Goal: Task Accomplishment & Management: Manage account settings

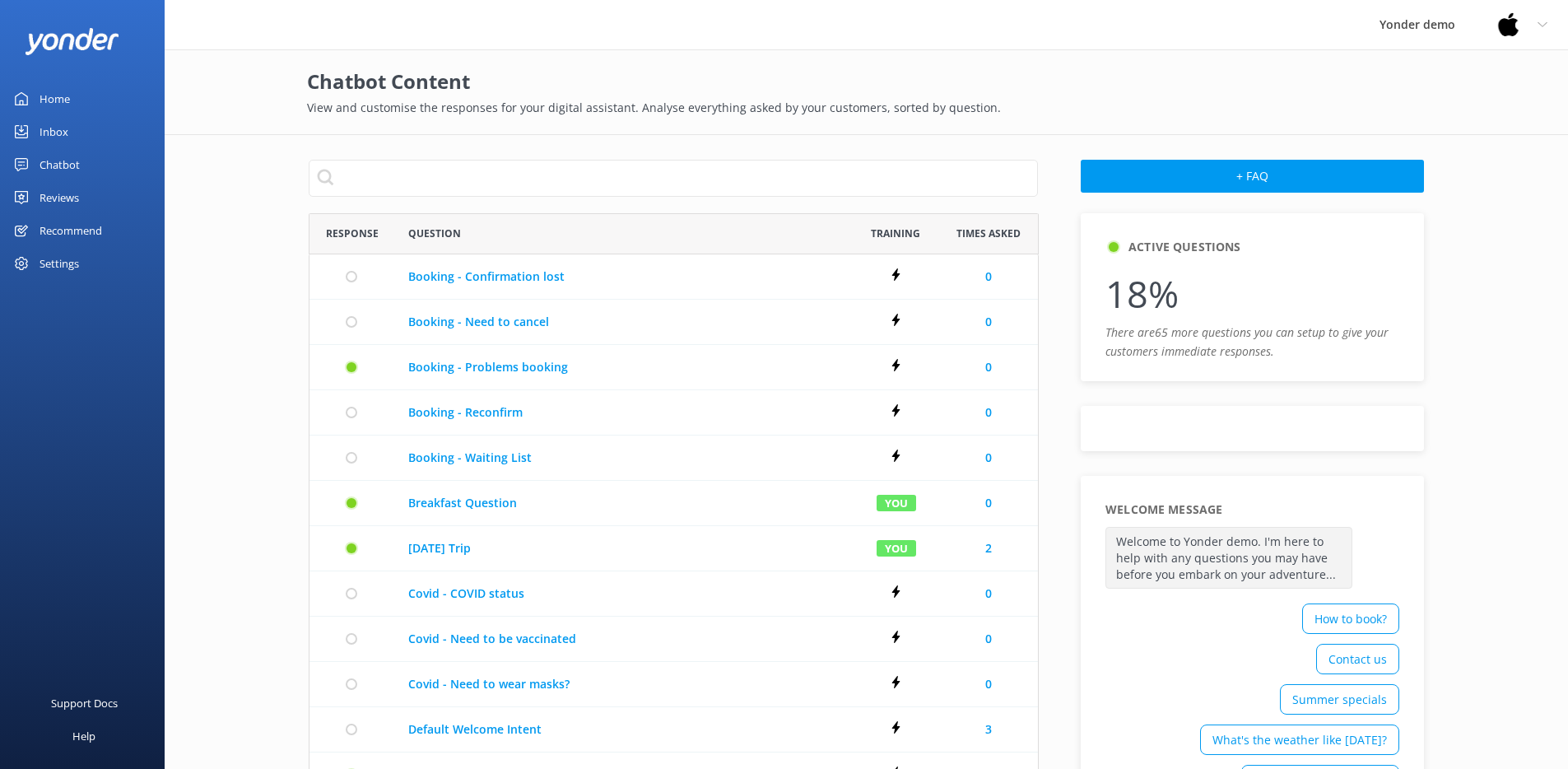
scroll to position [935, 717]
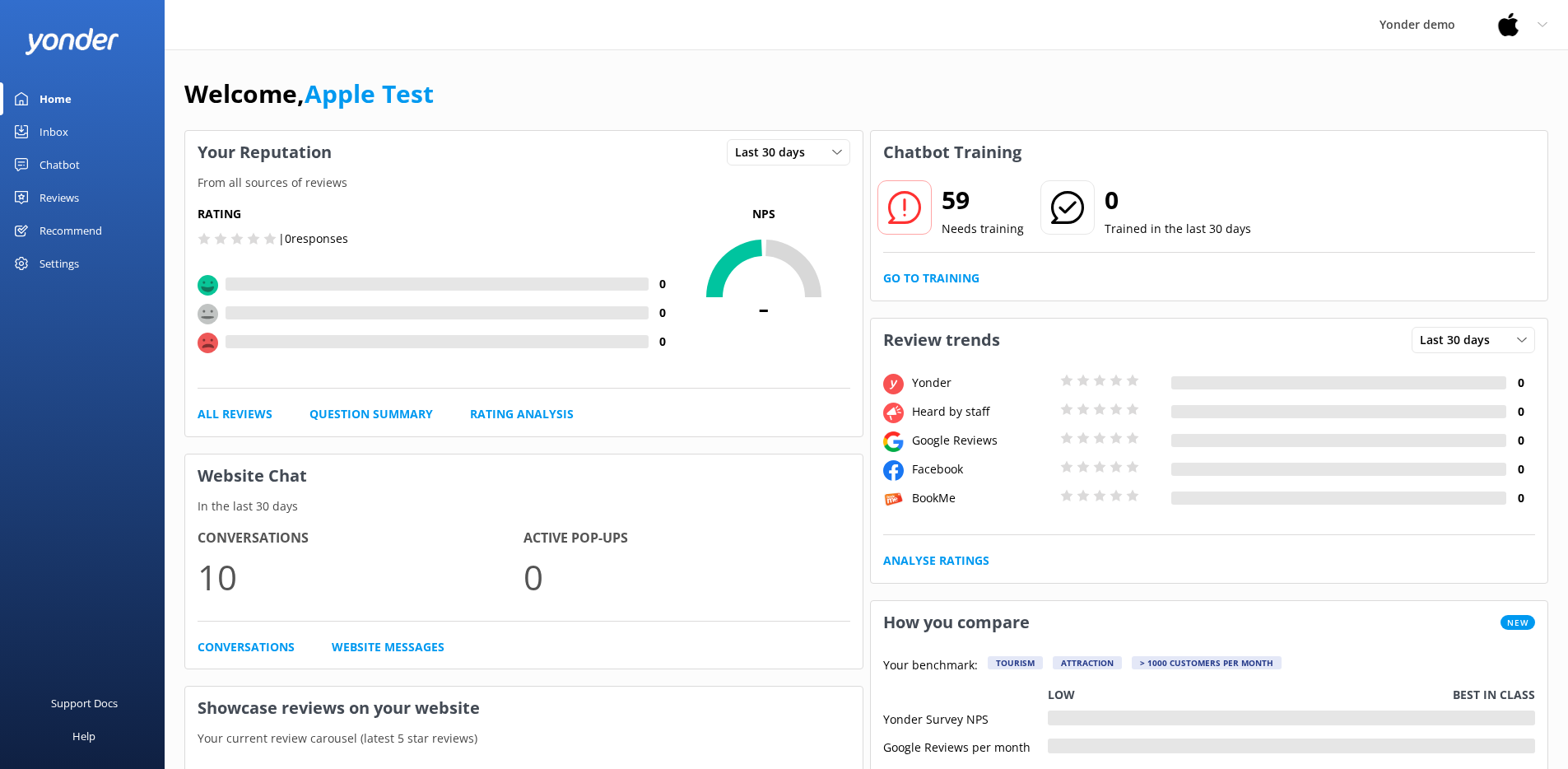
click at [82, 161] on link "Chatbot" at bounding box center [82, 164] width 164 height 33
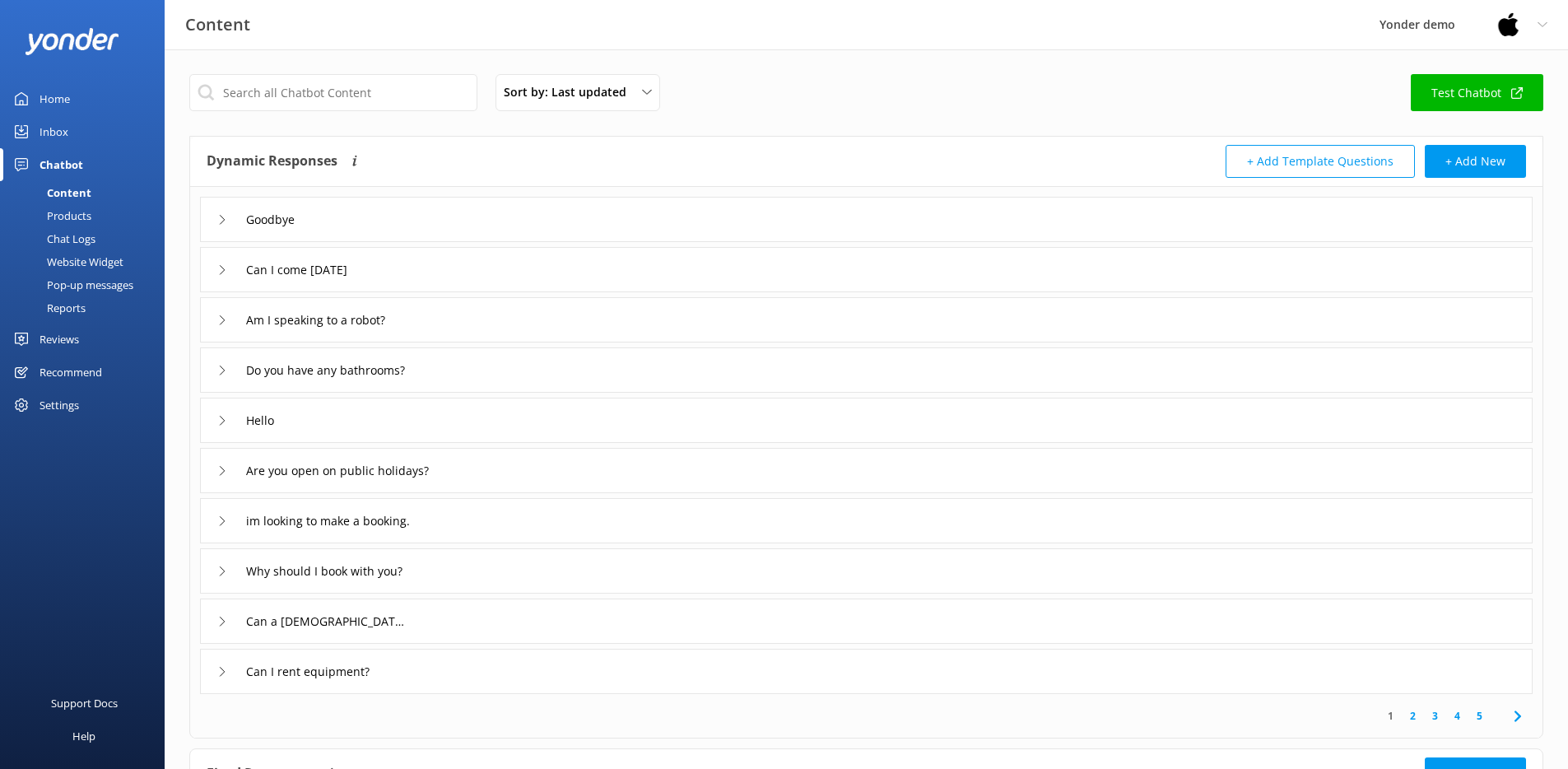
click at [76, 303] on div "Reports" at bounding box center [47, 308] width 76 height 23
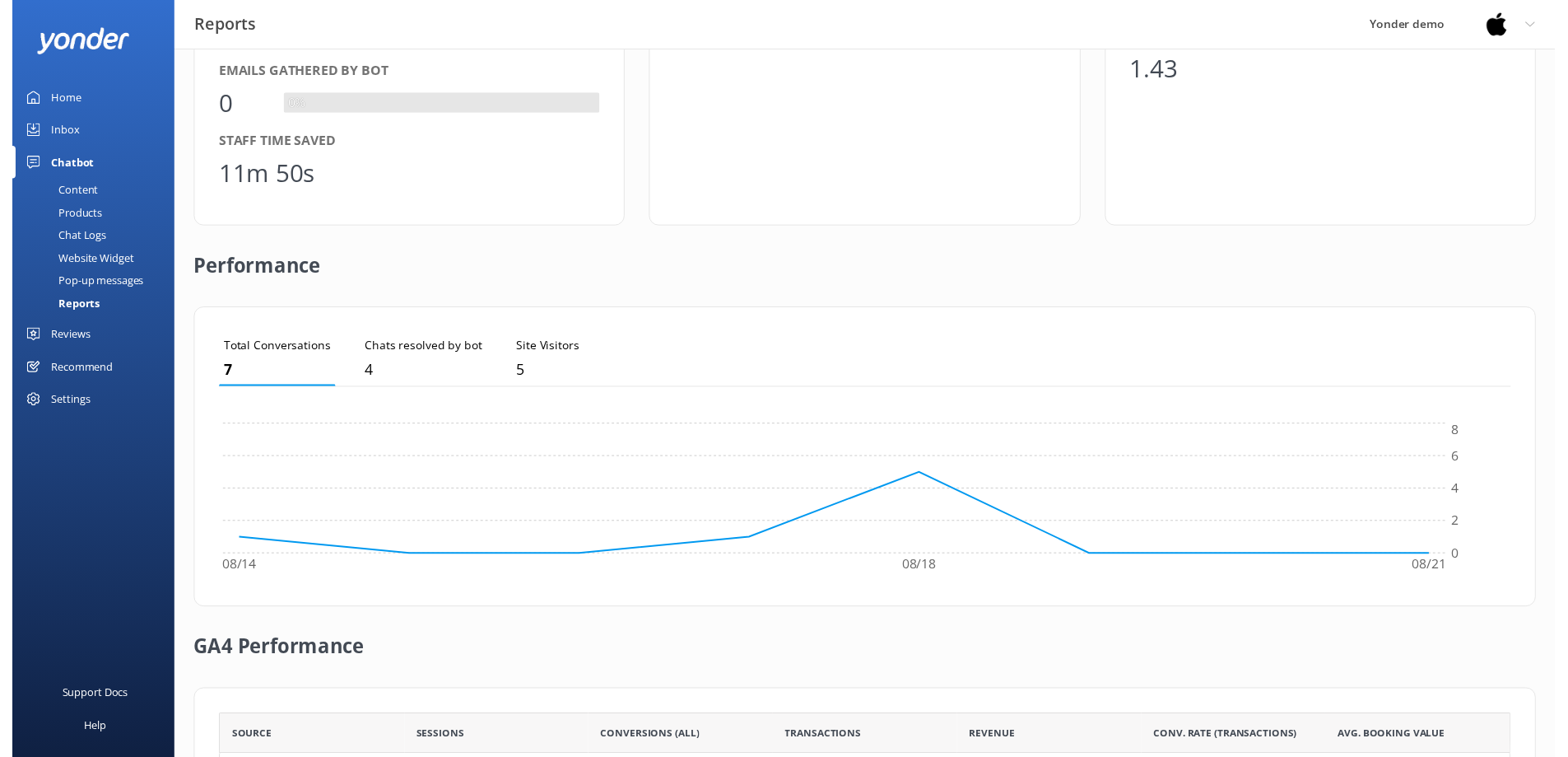
scroll to position [20, 0]
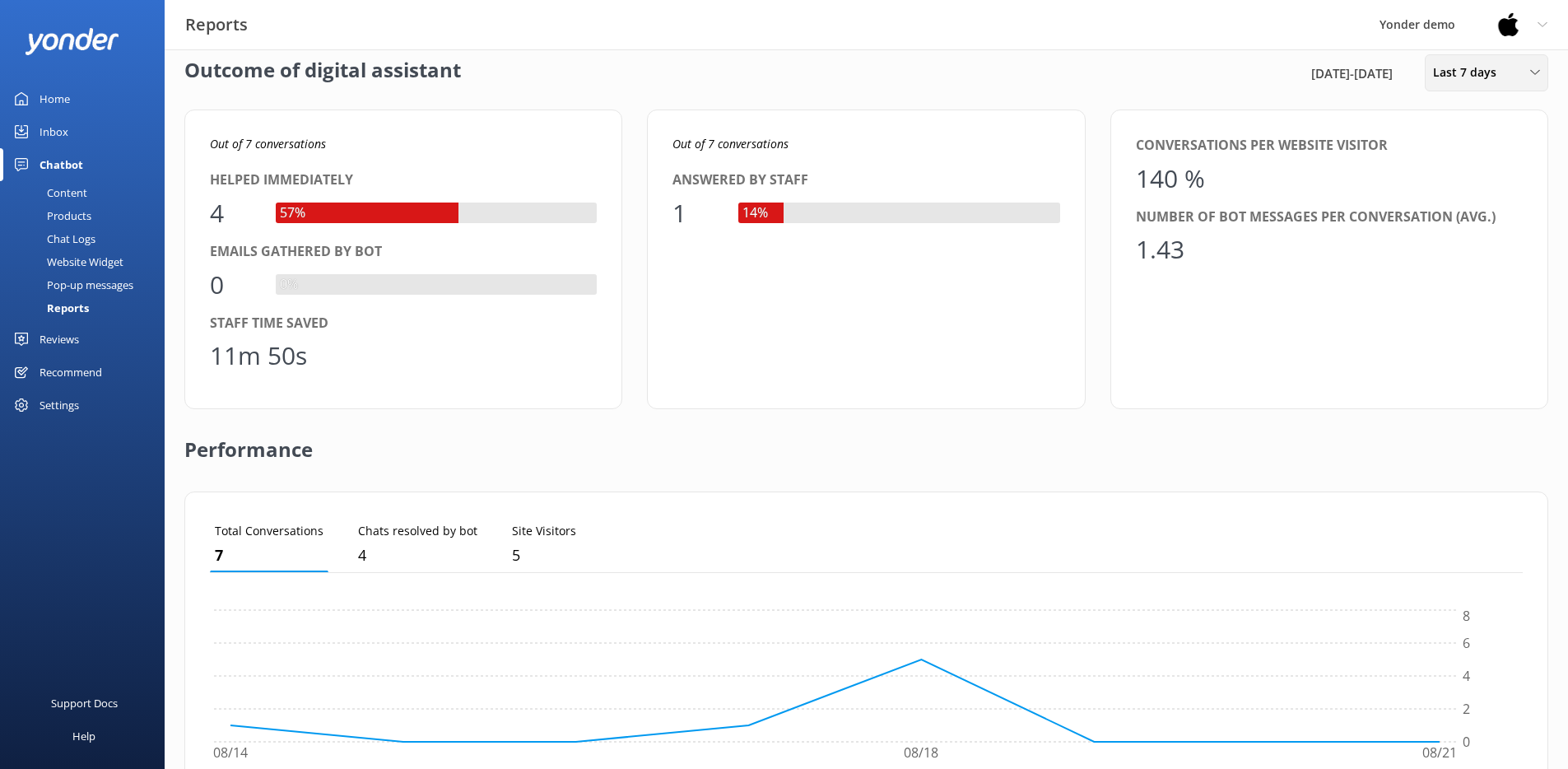
click at [1474, 77] on span "Last 7 days" at bounding box center [1470, 72] width 73 height 18
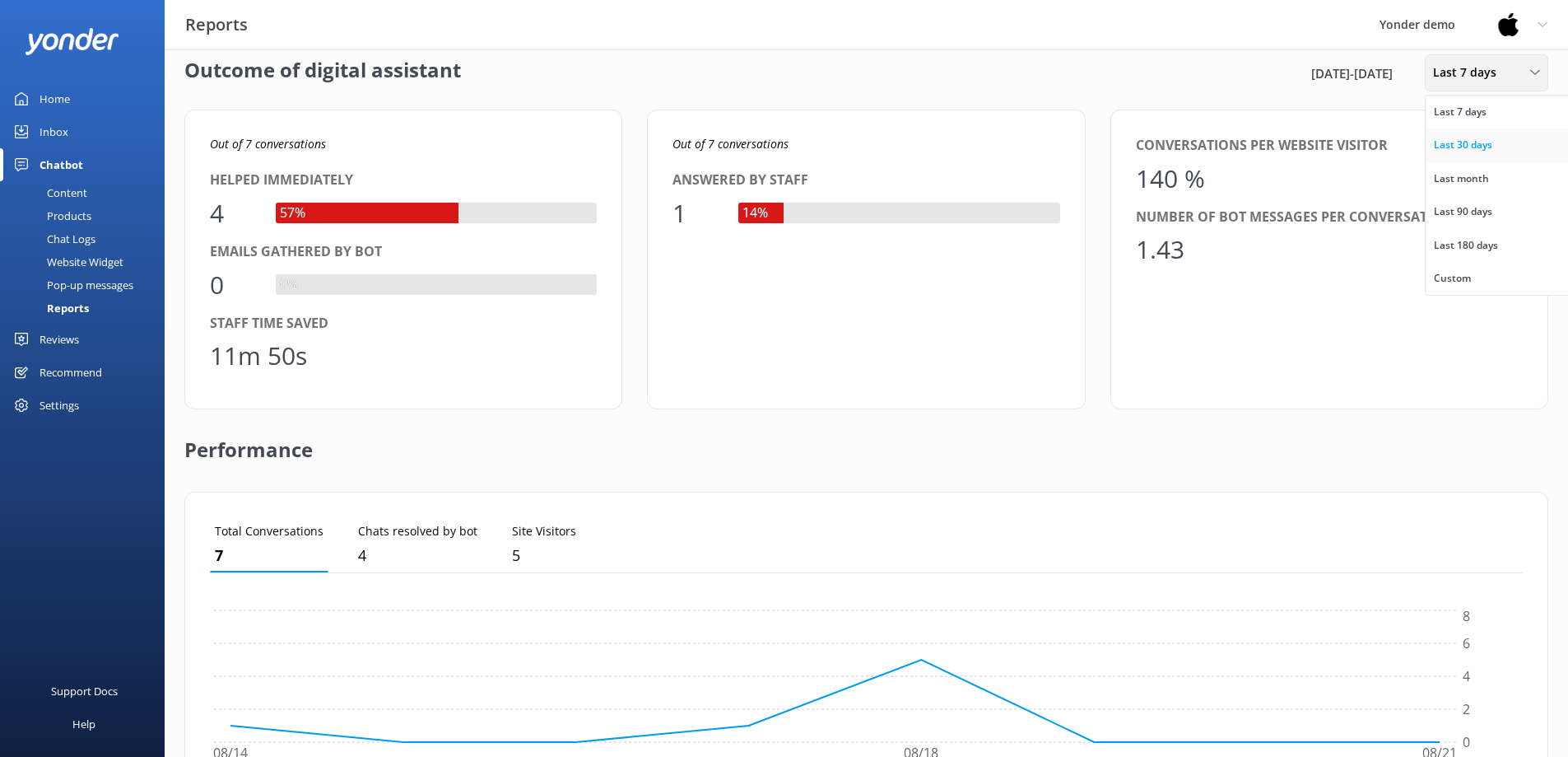
click at [1483, 145] on div "Last 30 days" at bounding box center [1462, 144] width 59 height 16
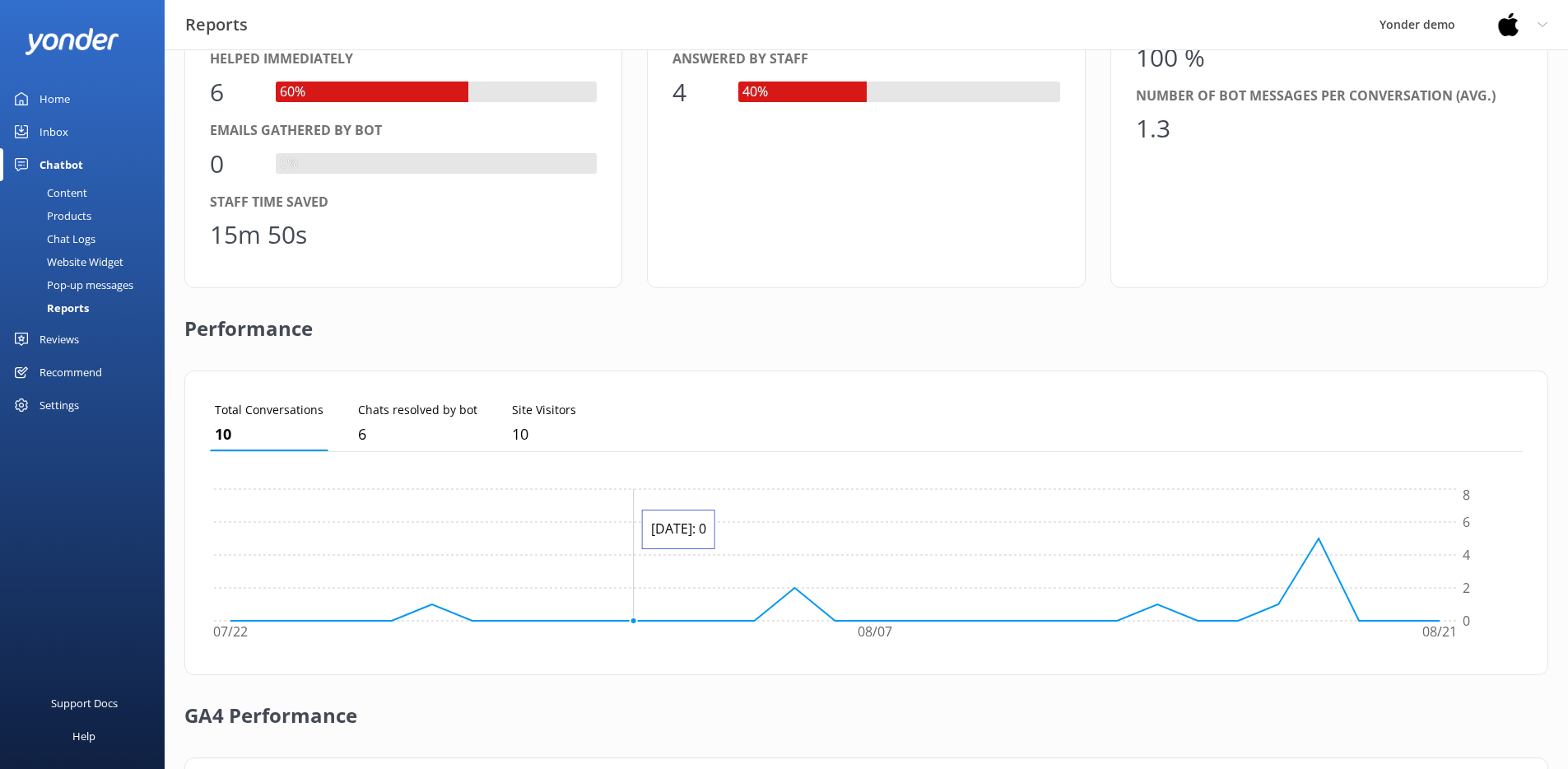
scroll to position [0, 0]
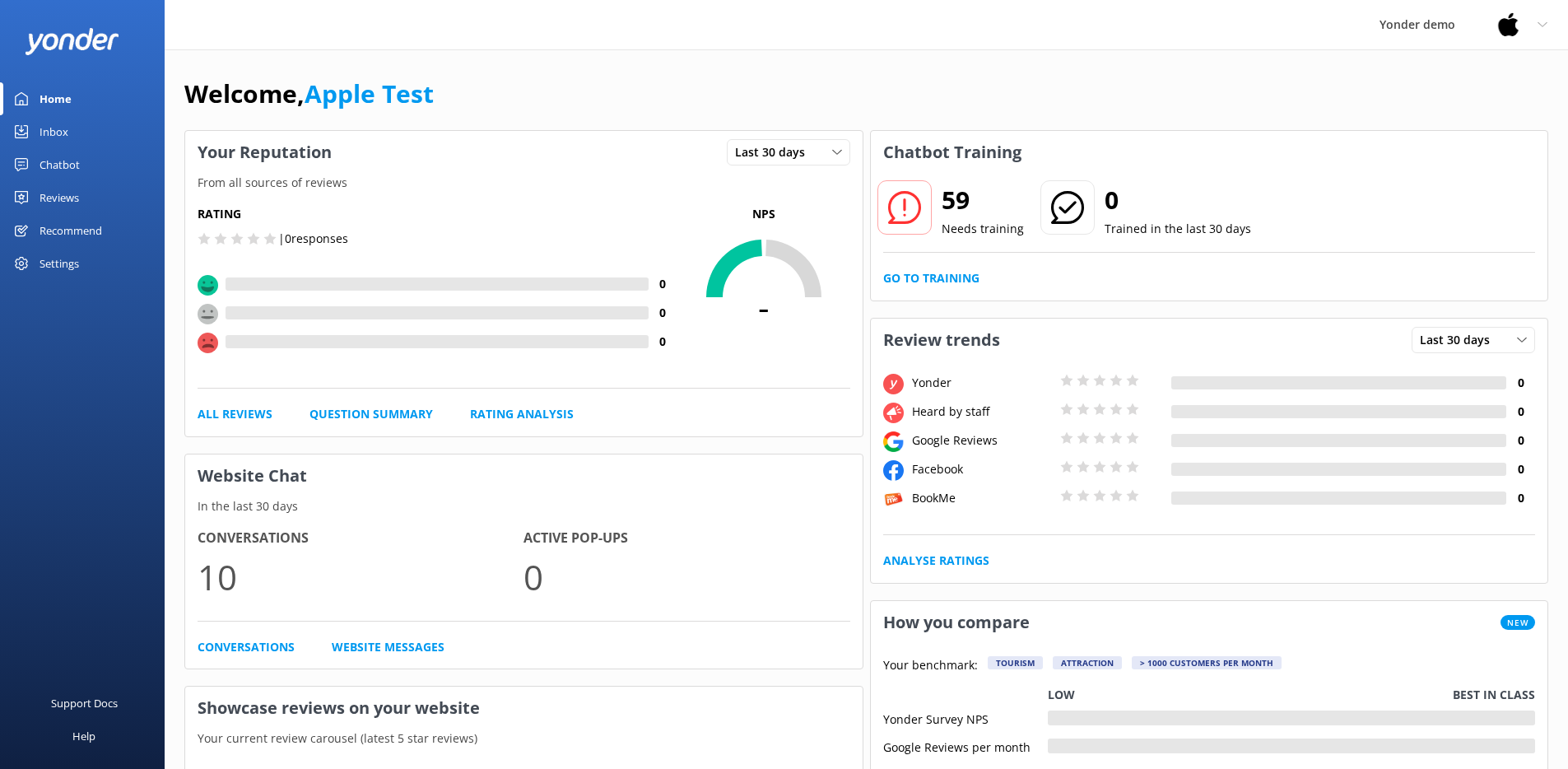
click at [1531, 22] on div "Profile Settings Logout" at bounding box center [1522, 24] width 92 height 49
click at [1490, 107] on link "Logout" at bounding box center [1486, 111] width 164 height 41
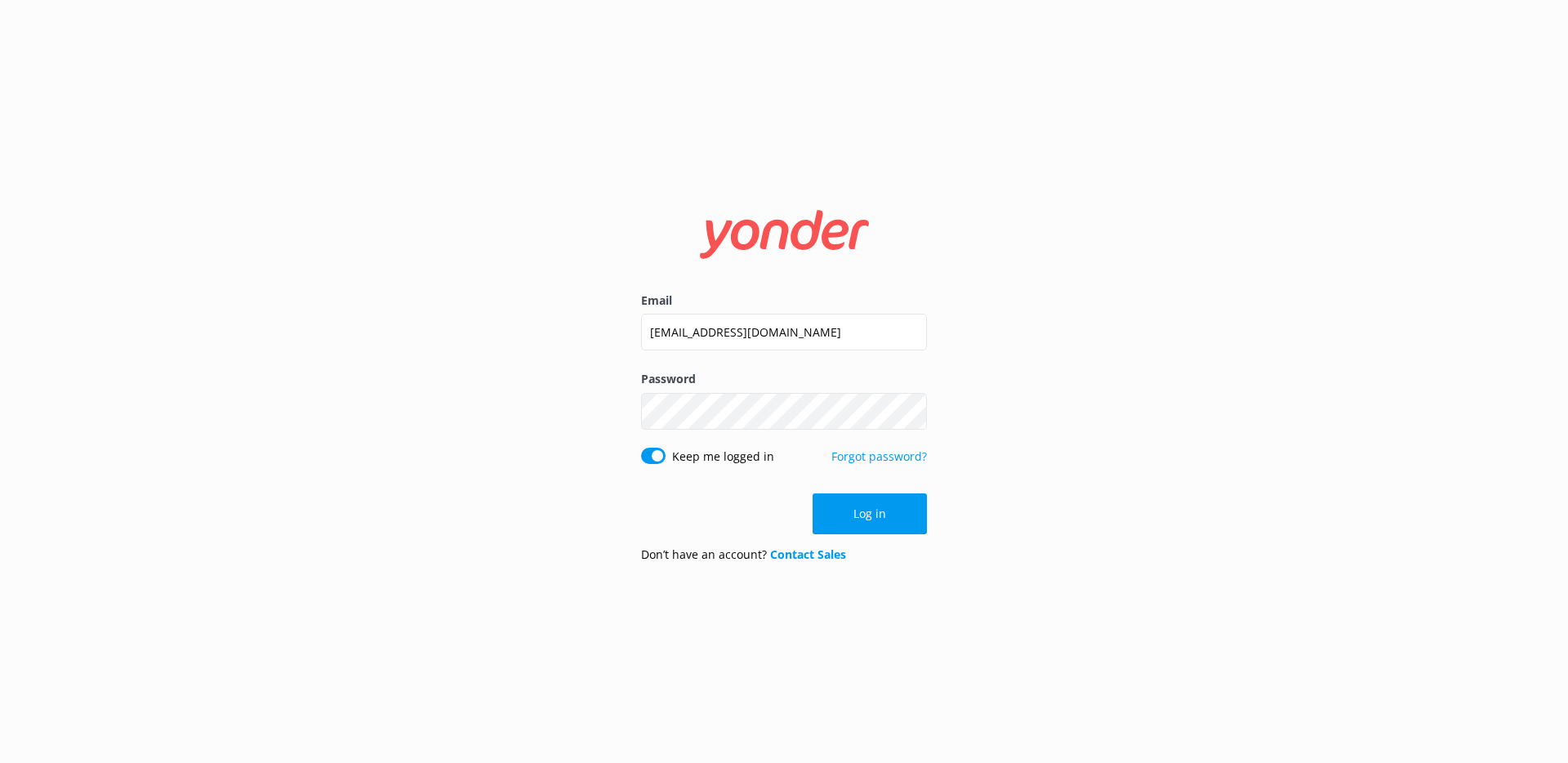
click at [734, 339] on input "karu+nonadmin@gmail.com" at bounding box center [784, 332] width 286 height 37
type input "karu@yonderhq.com"
click at [885, 507] on button "Log in" at bounding box center [870, 513] width 114 height 41
